Goal: Feedback & Contribution: Submit feedback/report problem

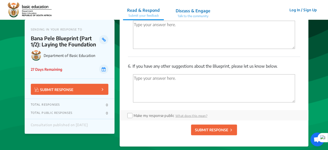
scroll to position [1215, 0]
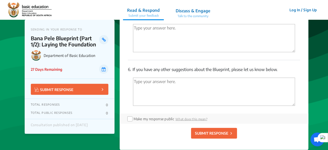
click at [69, 91] on p "SUBMIT RESPONSE" at bounding box center [54, 89] width 39 height 6
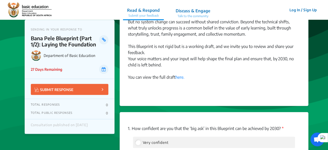
scroll to position [372, 0]
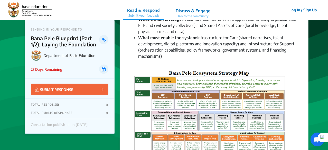
drag, startPoint x: 327, startPoint y: 41, endPoint x: 326, endPoint y: 20, distance: 20.6
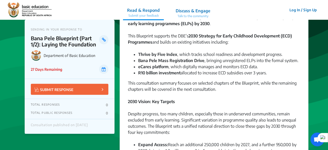
scroll to position [0, 0]
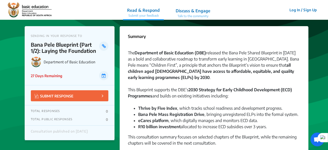
click at [29, 9] on img at bounding box center [30, 9] width 44 height 15
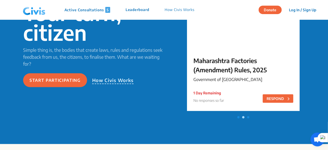
scroll to position [75, 0]
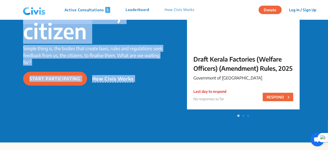
drag, startPoint x: 327, startPoint y: 21, endPoint x: 327, endPoint y: 15, distance: 5.7
